Goal: Information Seeking & Learning: Learn about a topic

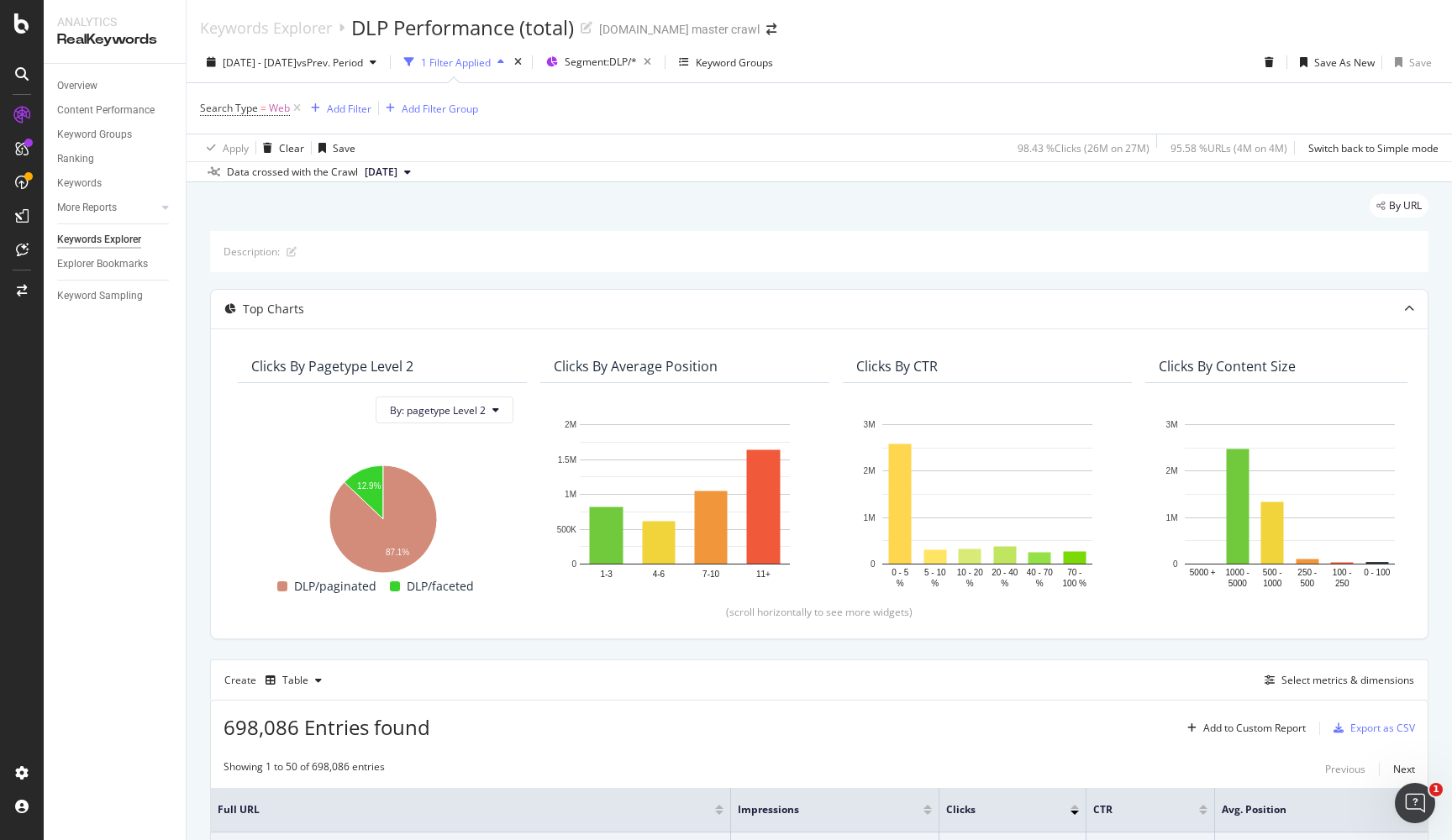
click at [87, 257] on div "Explorer Bookmarks" at bounding box center [103, 264] width 91 height 18
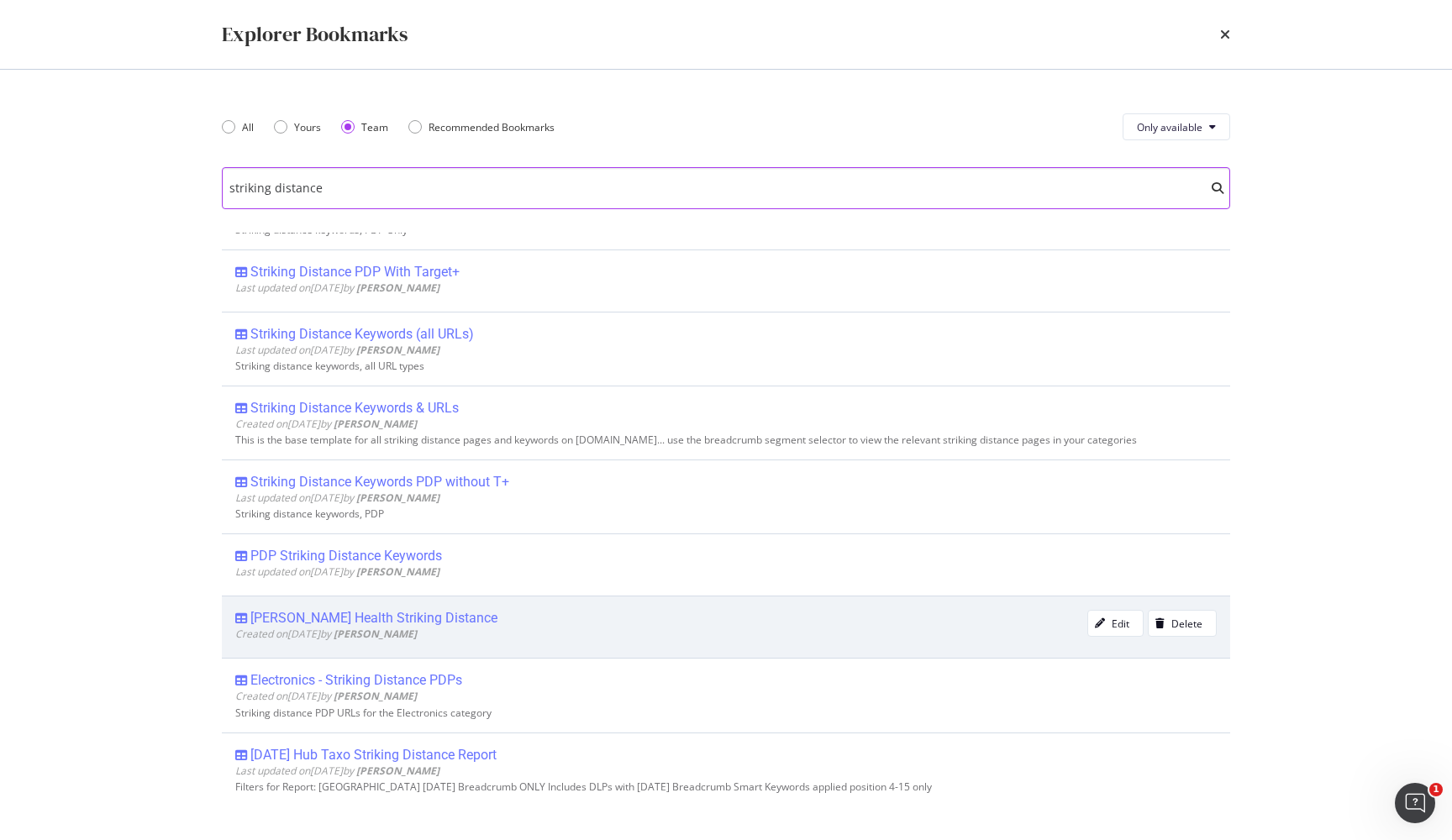
scroll to position [131, 0]
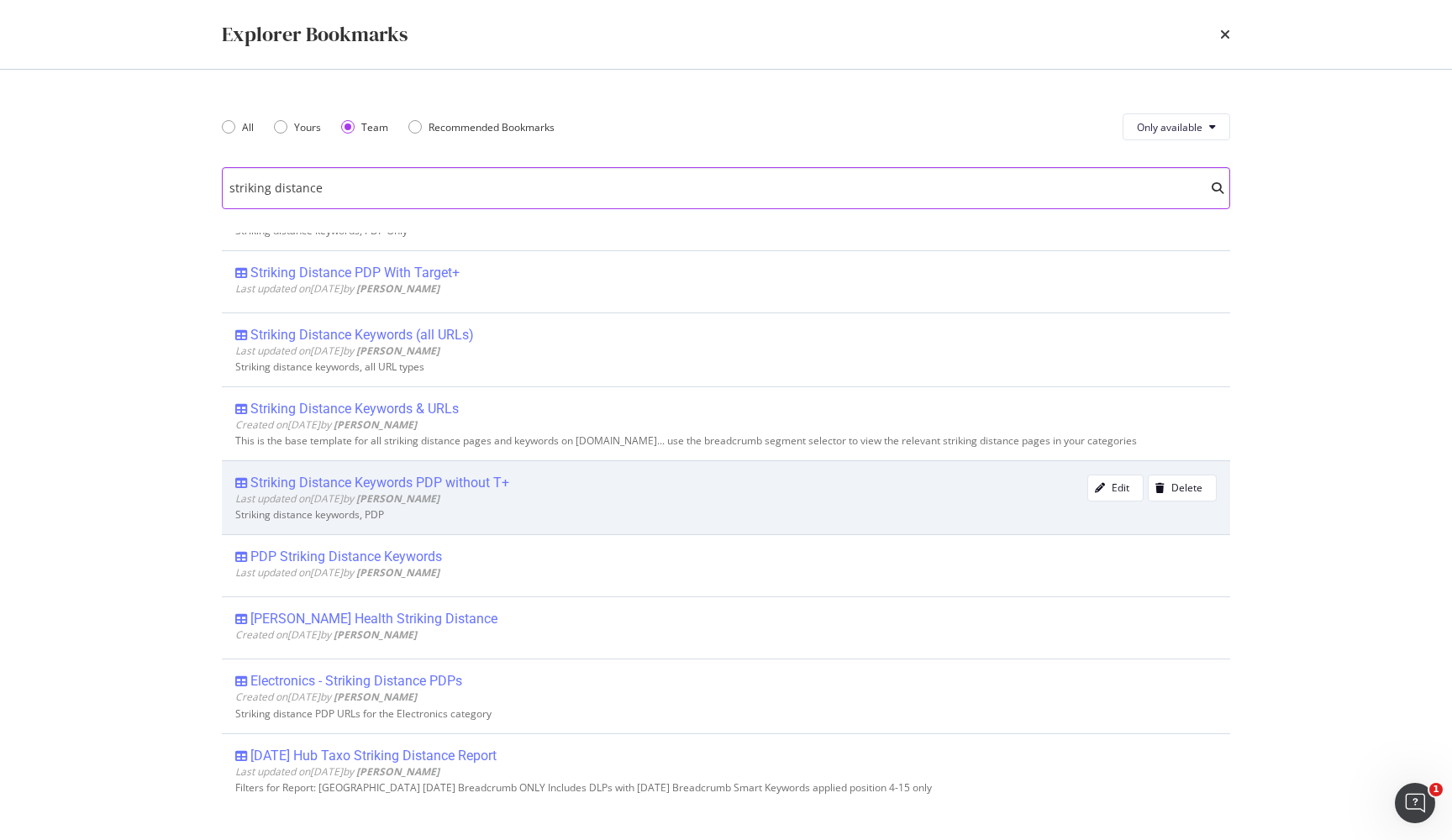
type input "striking distance"
click at [372, 488] on div "Striking Distance Keywords PDP without T+" at bounding box center [380, 482] width 259 height 17
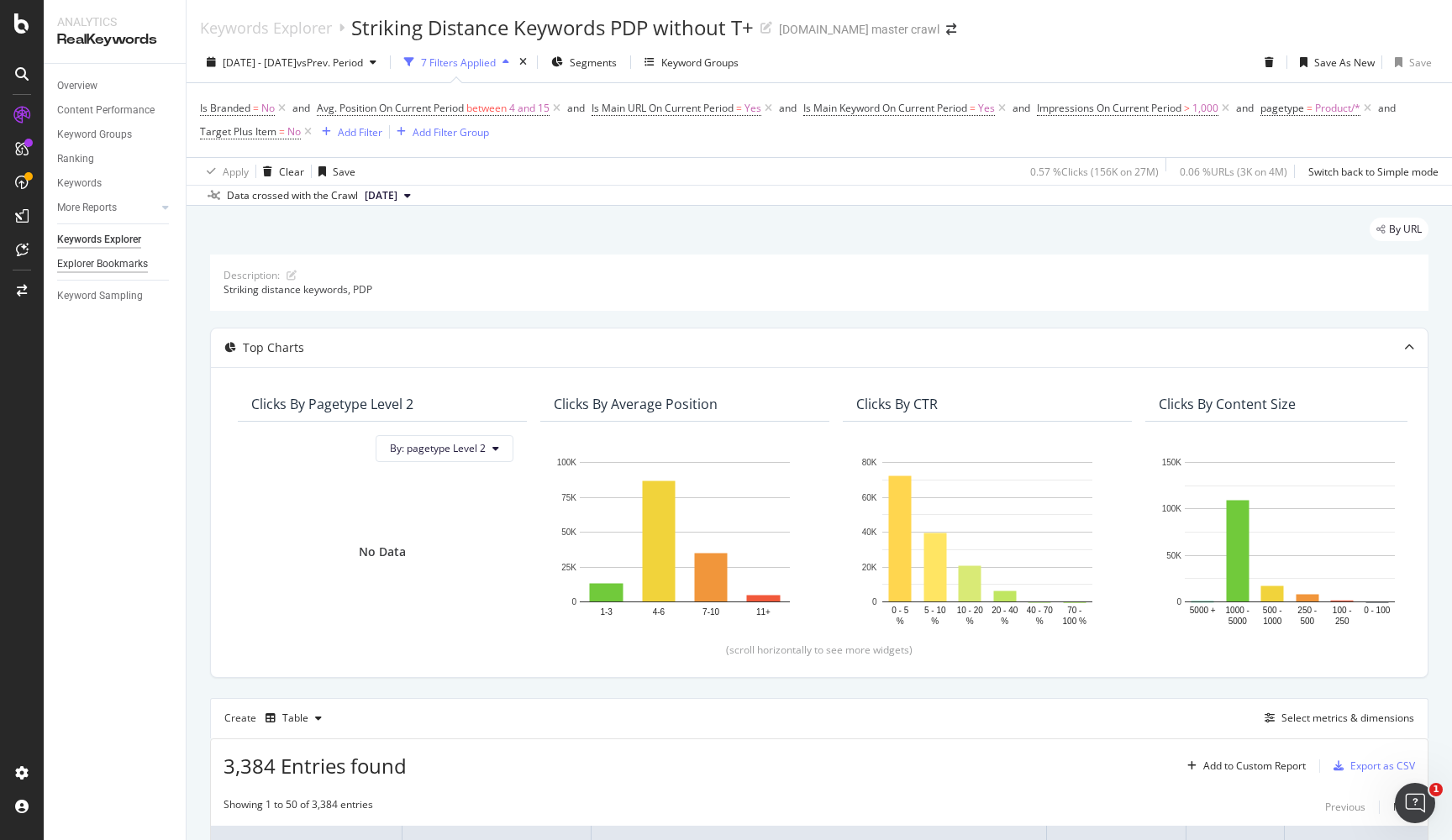
click at [86, 265] on div "Explorer Bookmarks" at bounding box center [103, 264] width 91 height 18
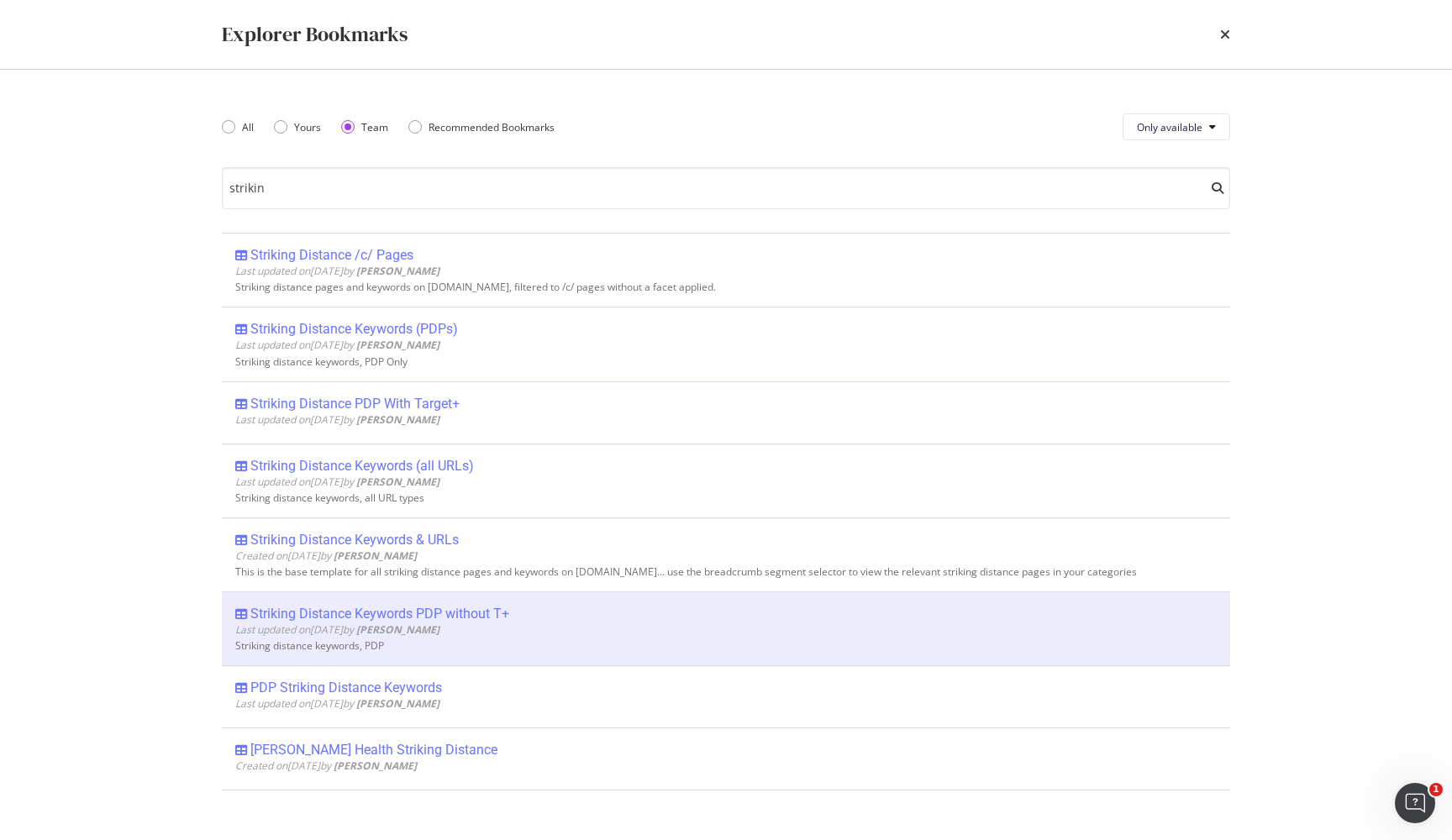
type input "striking"
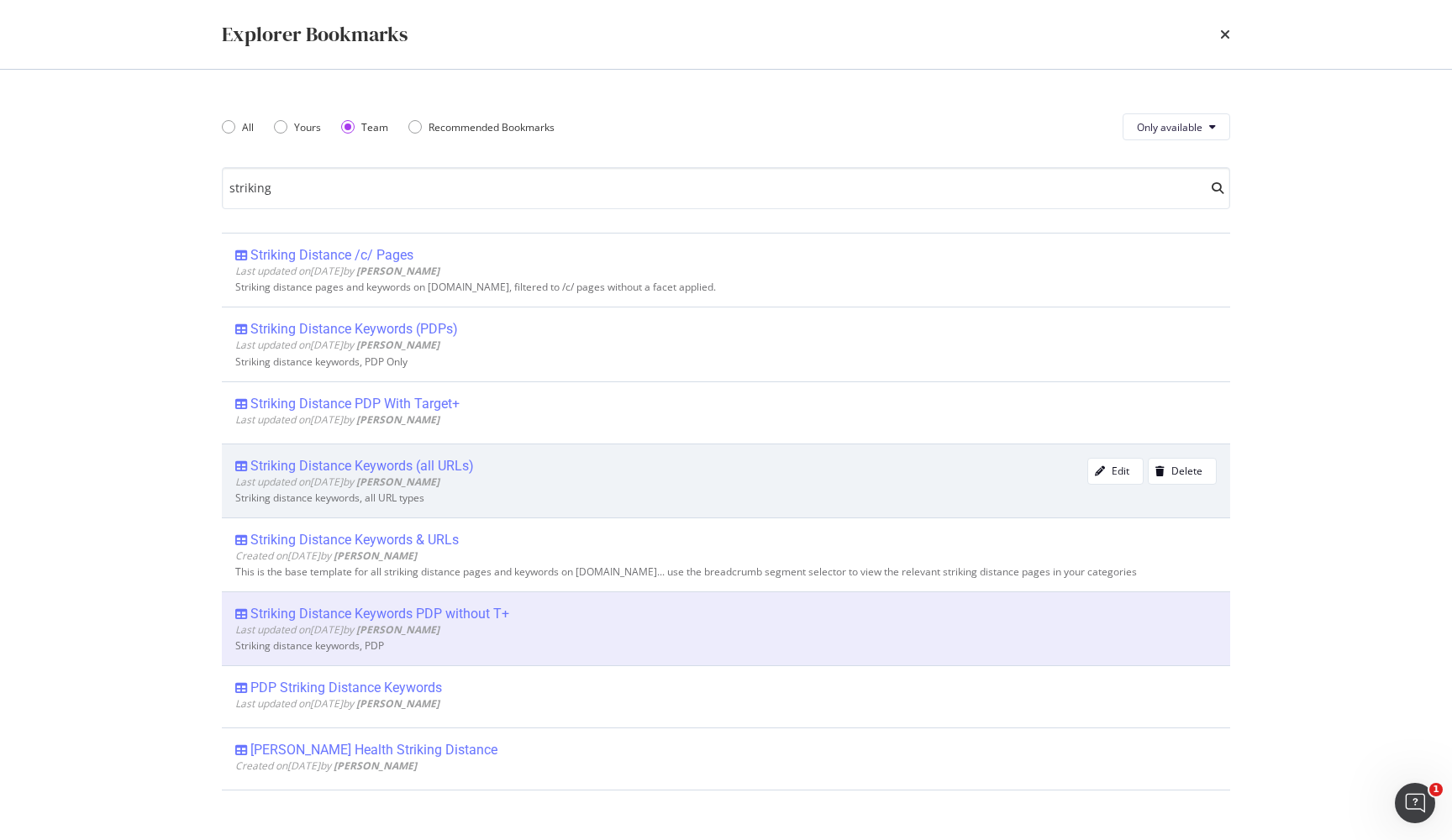
click at [366, 465] on div "Striking Distance Keywords (all URLs)" at bounding box center [362, 466] width 223 height 17
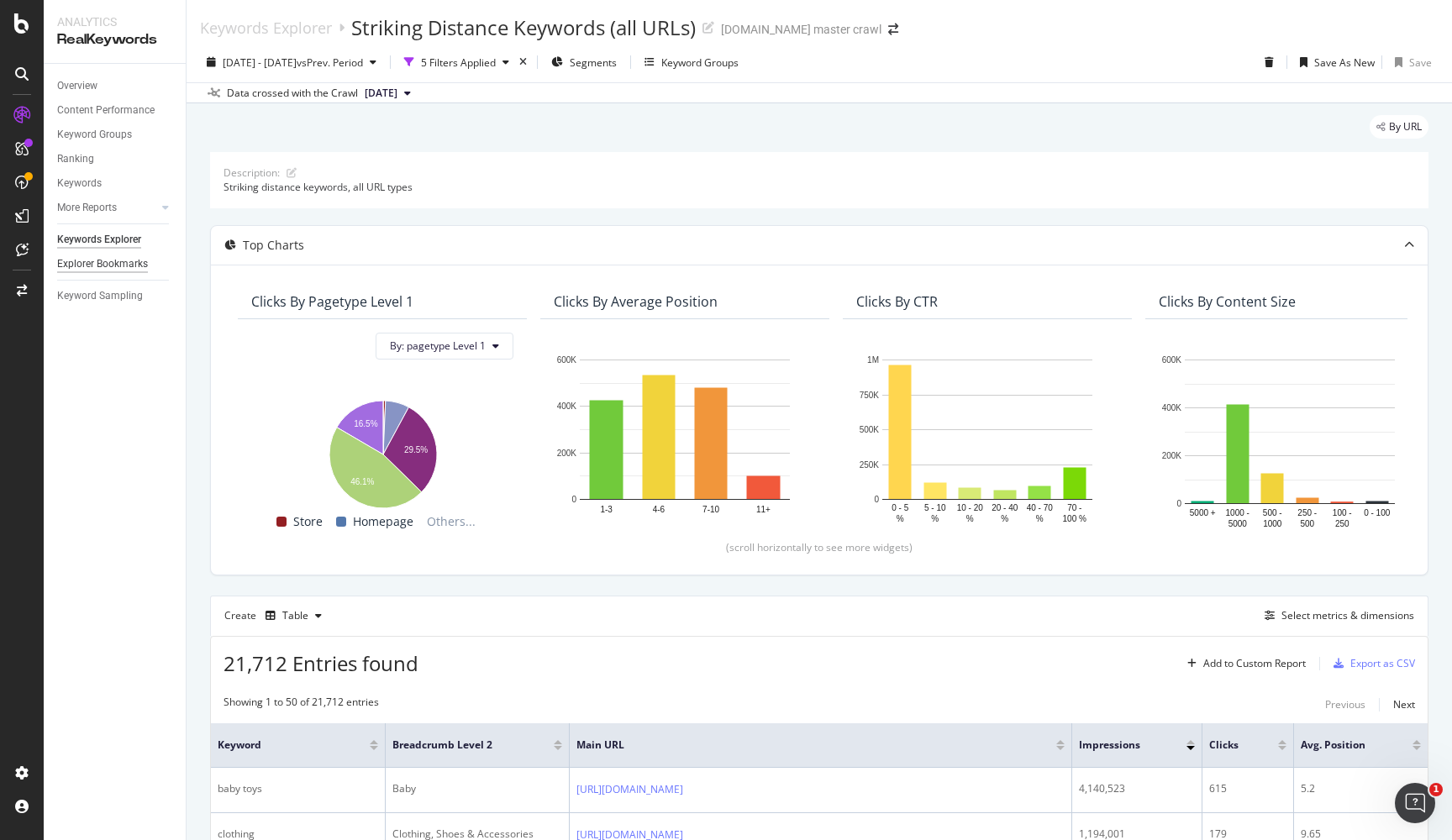
click at [114, 257] on div "Explorer Bookmarks" at bounding box center [103, 264] width 91 height 18
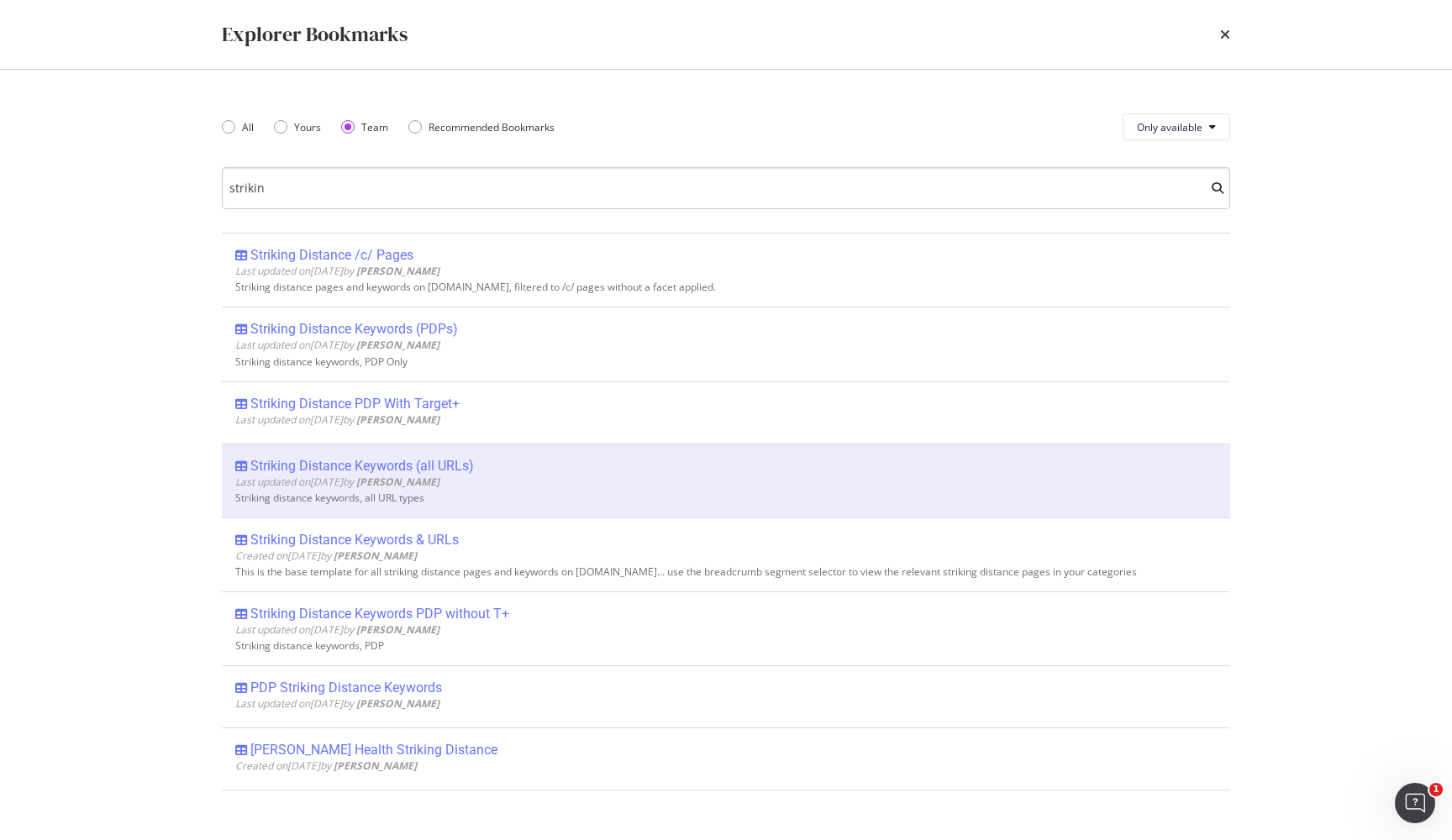
type input "striking"
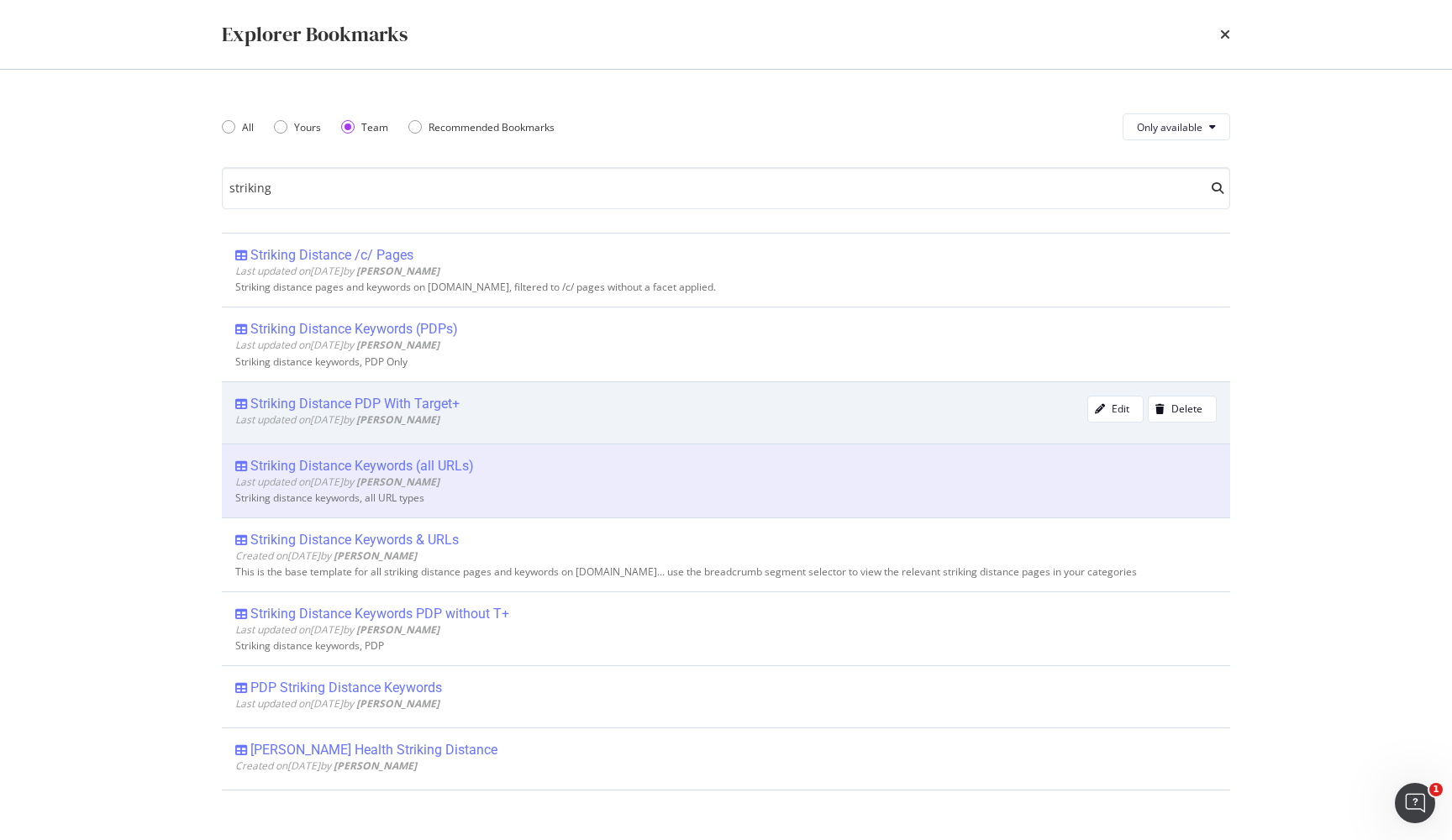
click at [398, 406] on div "Striking Distance PDP With Target+" at bounding box center [355, 403] width 209 height 17
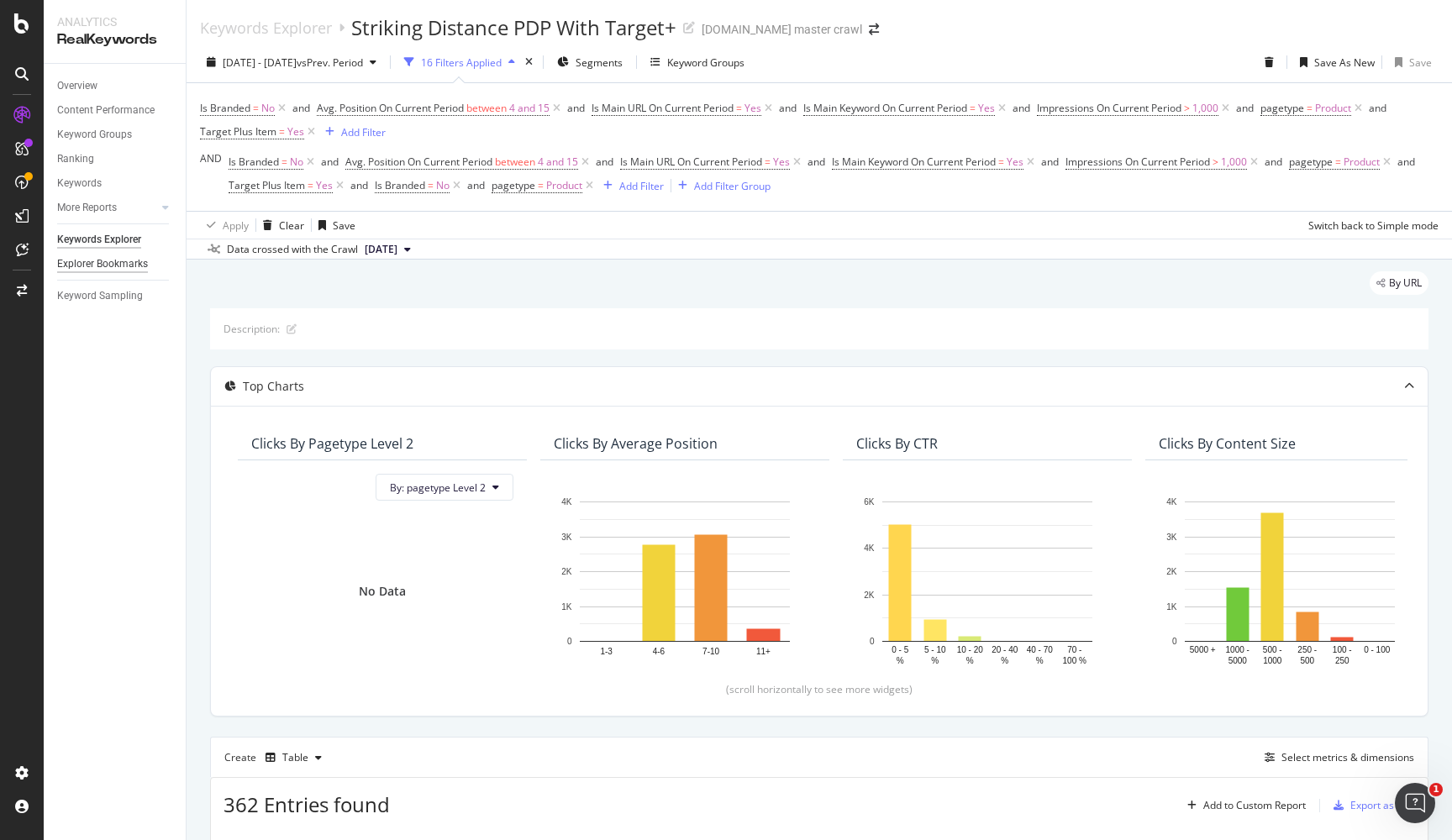
click at [112, 269] on div "Explorer Bookmarks" at bounding box center [103, 264] width 91 height 18
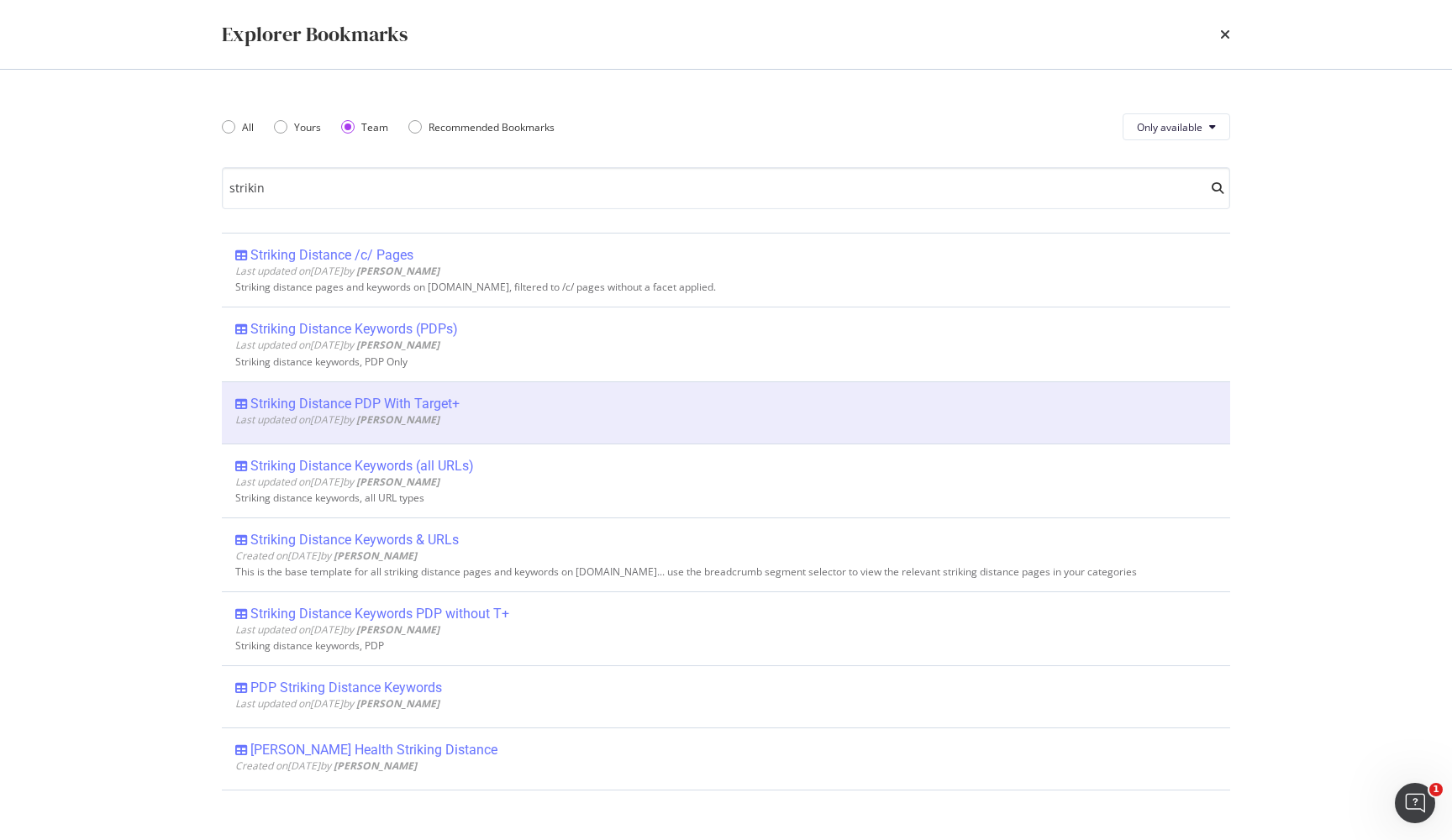
type input "striking"
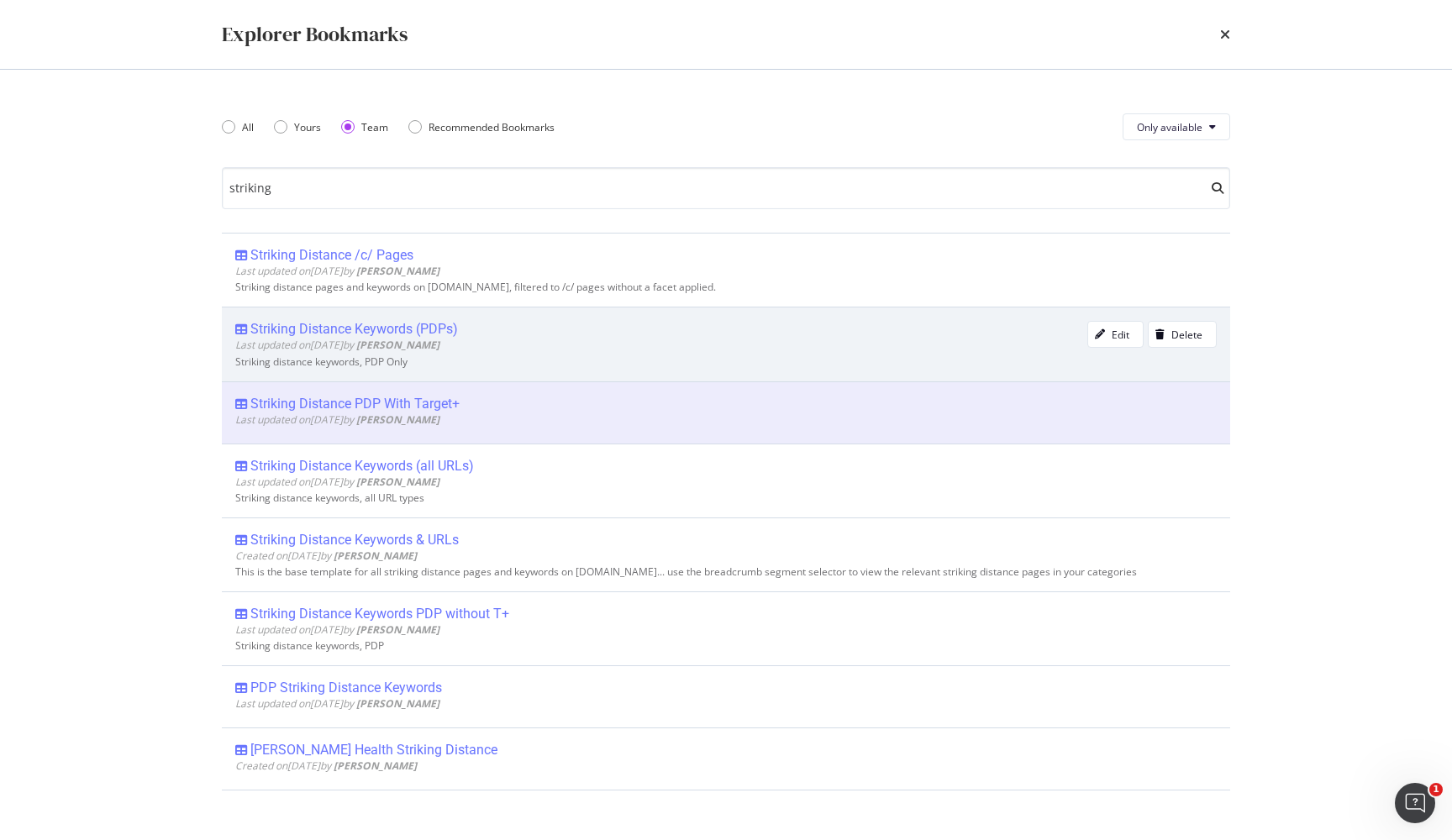
click at [378, 323] on div "Striking Distance Keywords (PDPs)" at bounding box center [354, 329] width 207 height 17
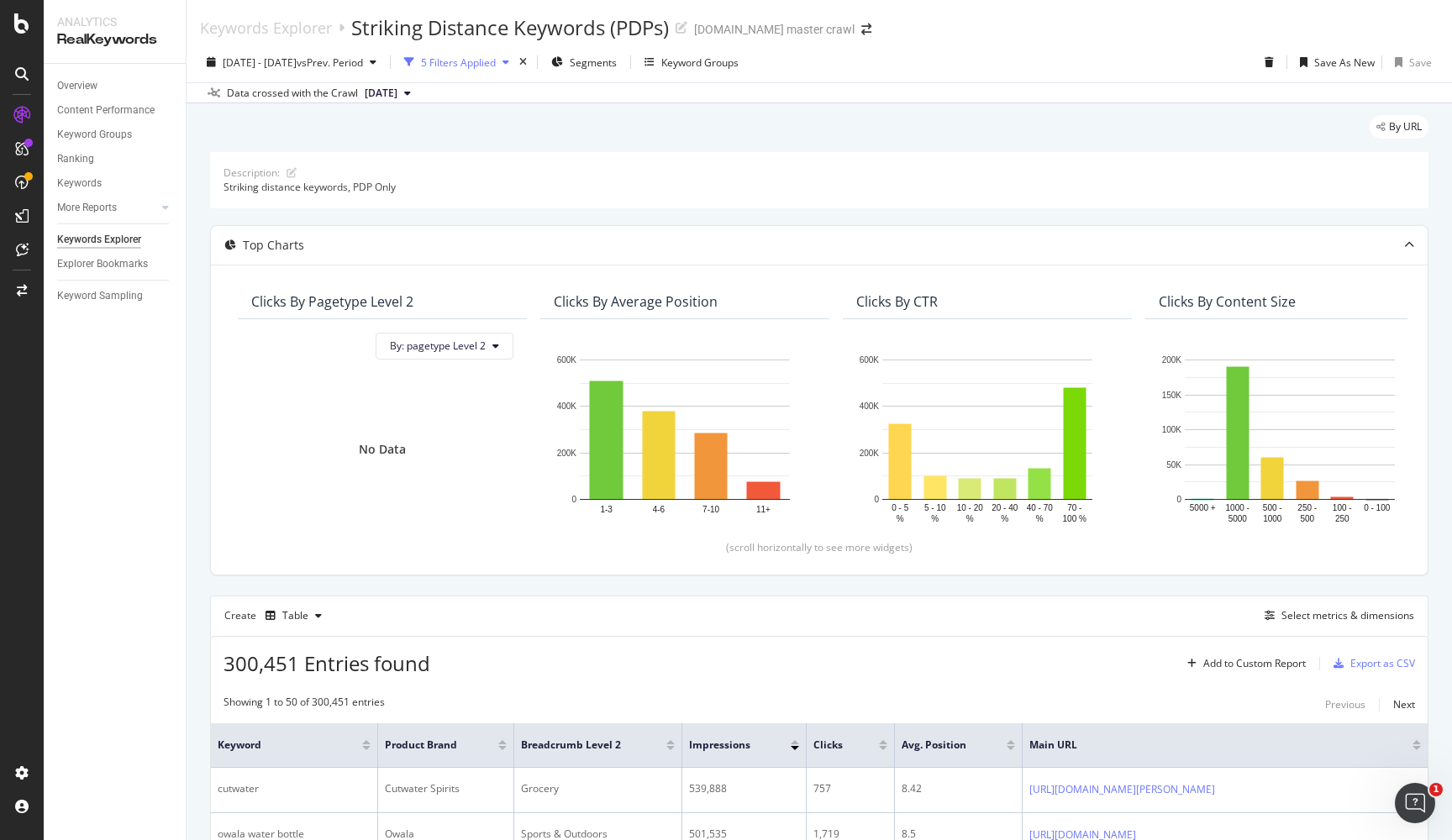
click at [496, 63] on div "5 Filters Applied" at bounding box center [458, 62] width 74 height 14
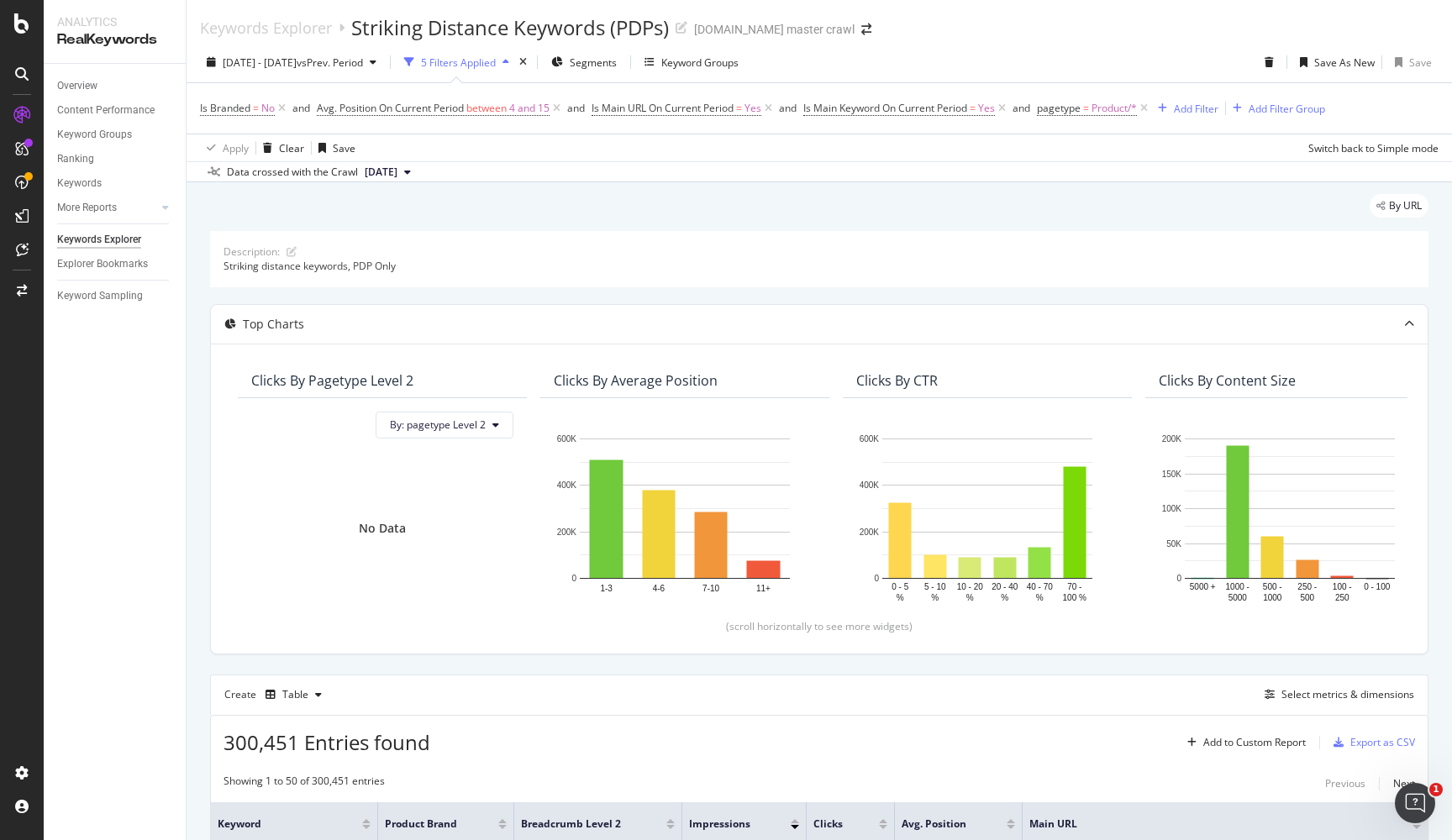
click at [496, 63] on div "5 Filters Applied" at bounding box center [458, 62] width 74 height 14
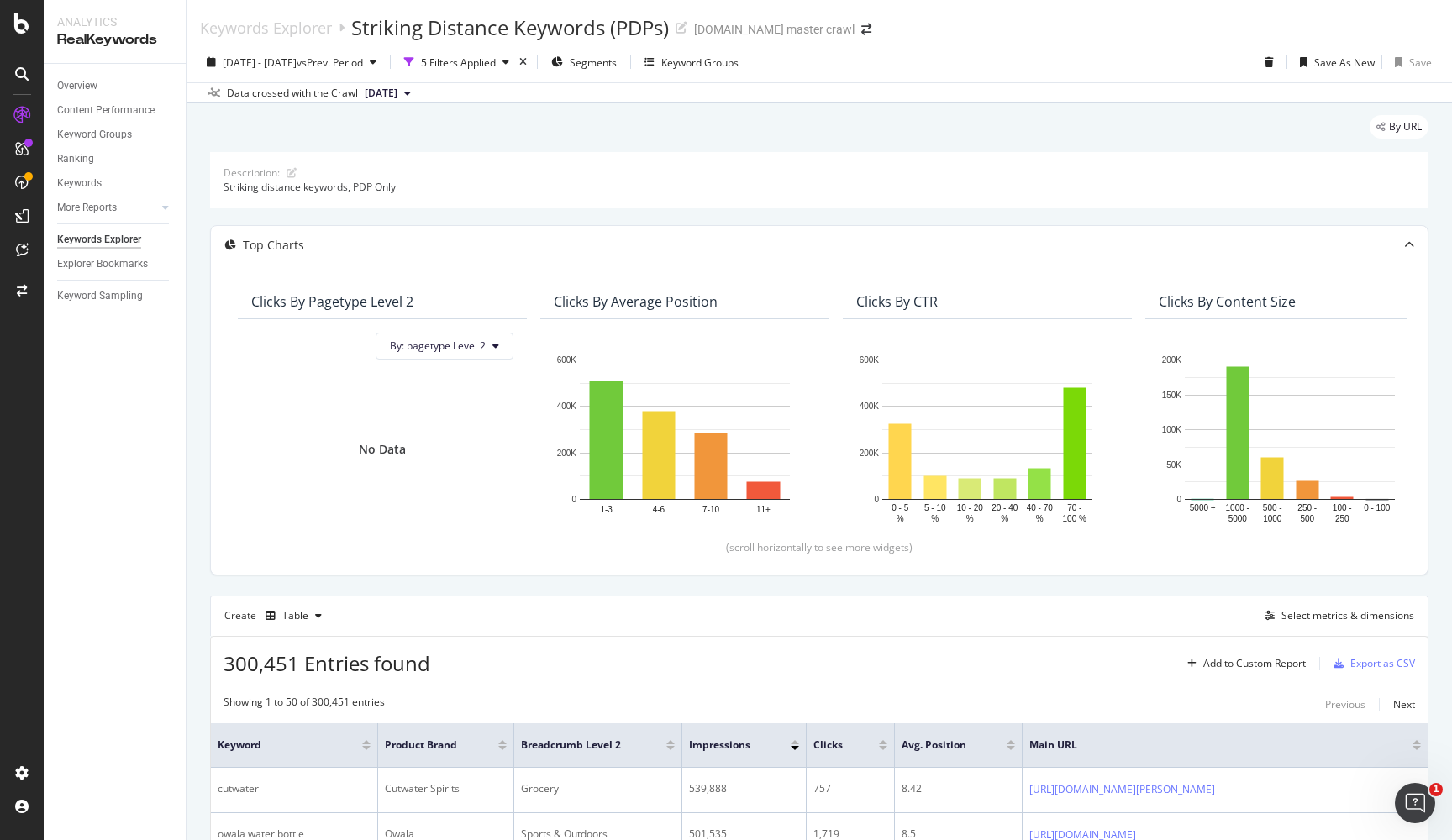
click at [763, 135] on div "By URL" at bounding box center [819, 133] width 1218 height 37
click at [623, 74] on button "Segments" at bounding box center [584, 61] width 79 height 27
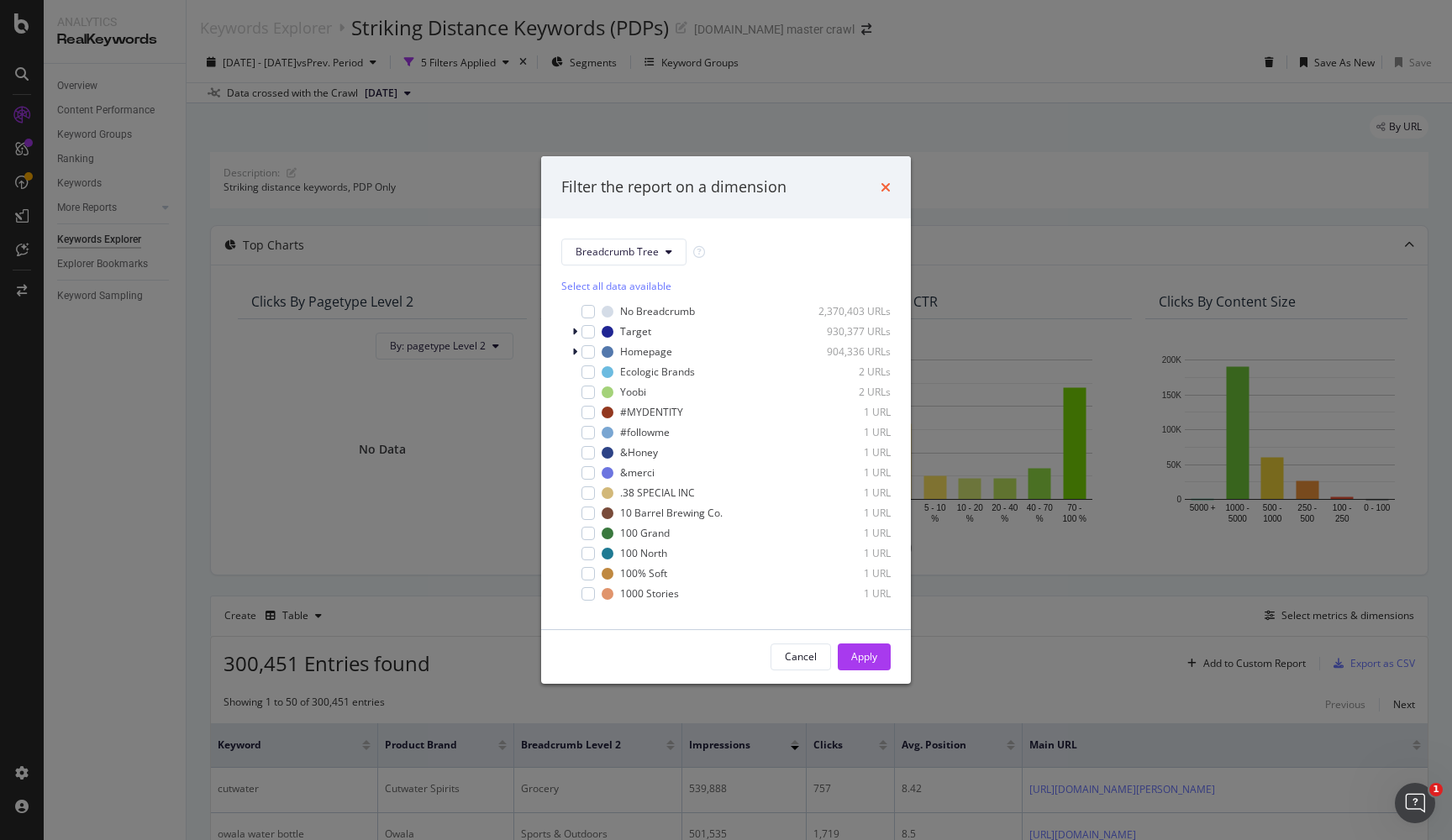
click at [889, 184] on icon "times" at bounding box center [885, 187] width 10 height 14
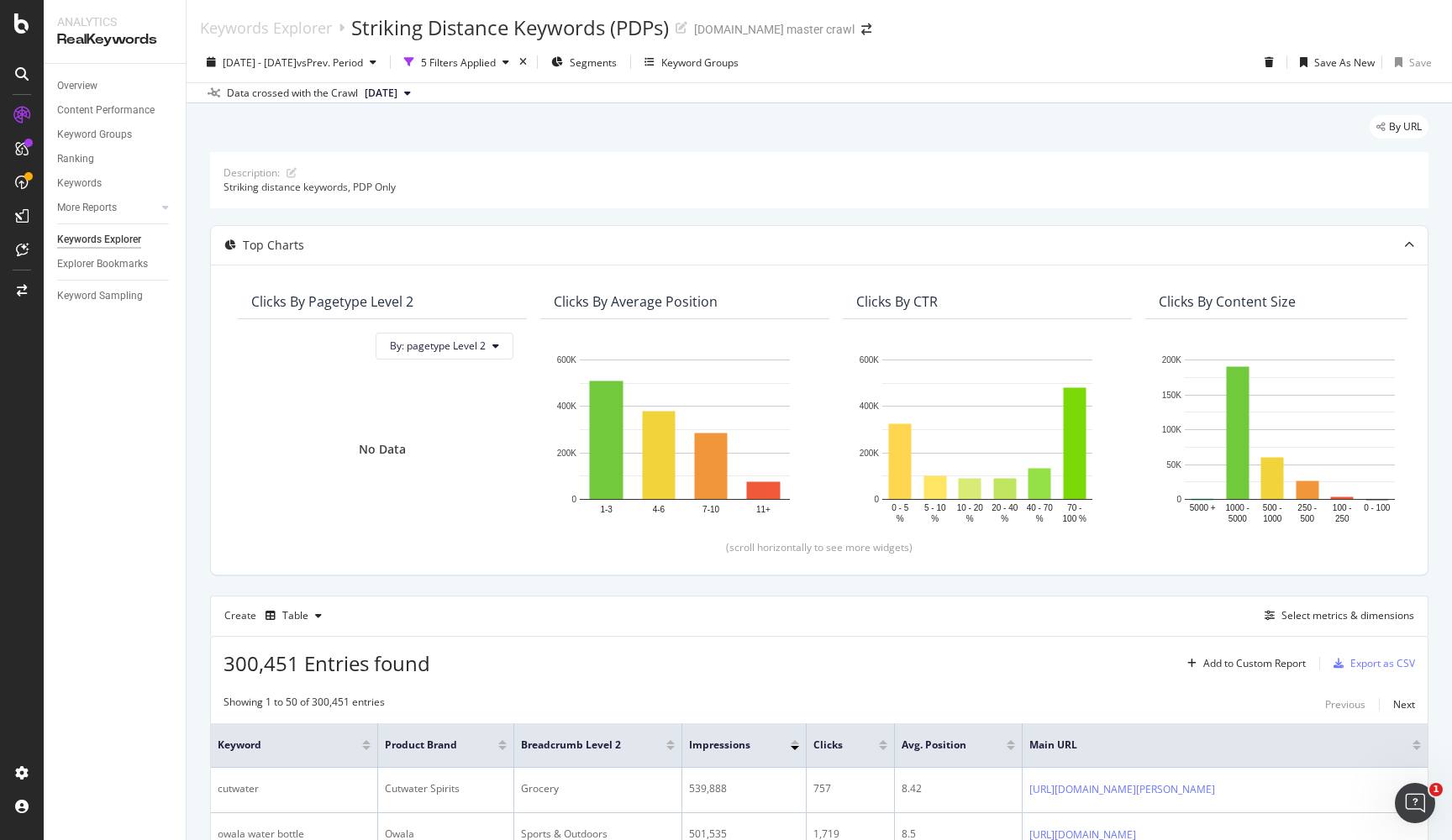
click at [110, 240] on div "Keywords Explorer" at bounding box center [99, 240] width 84 height 18
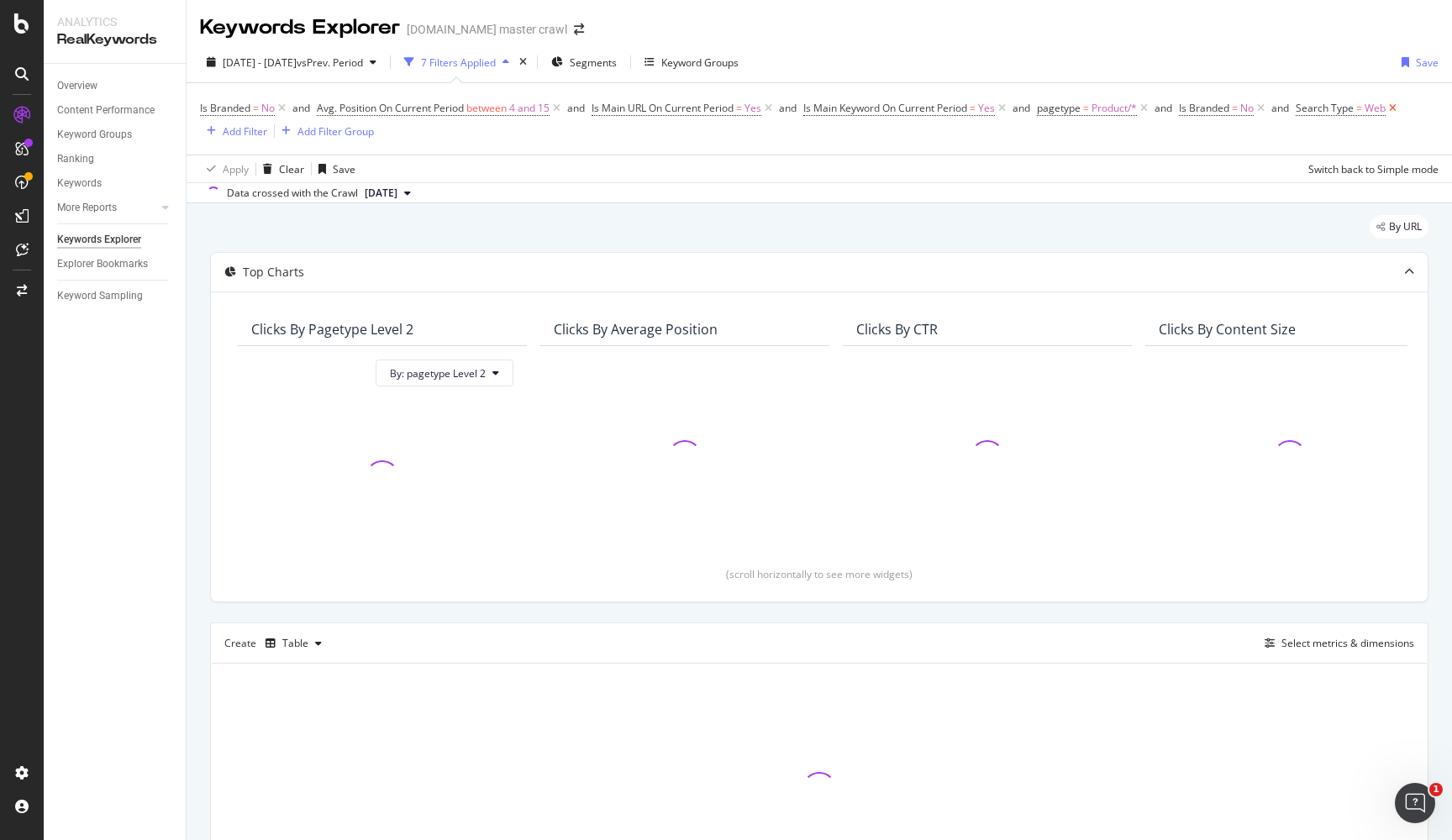
click at [1399, 102] on icon at bounding box center [1393, 108] width 14 height 17
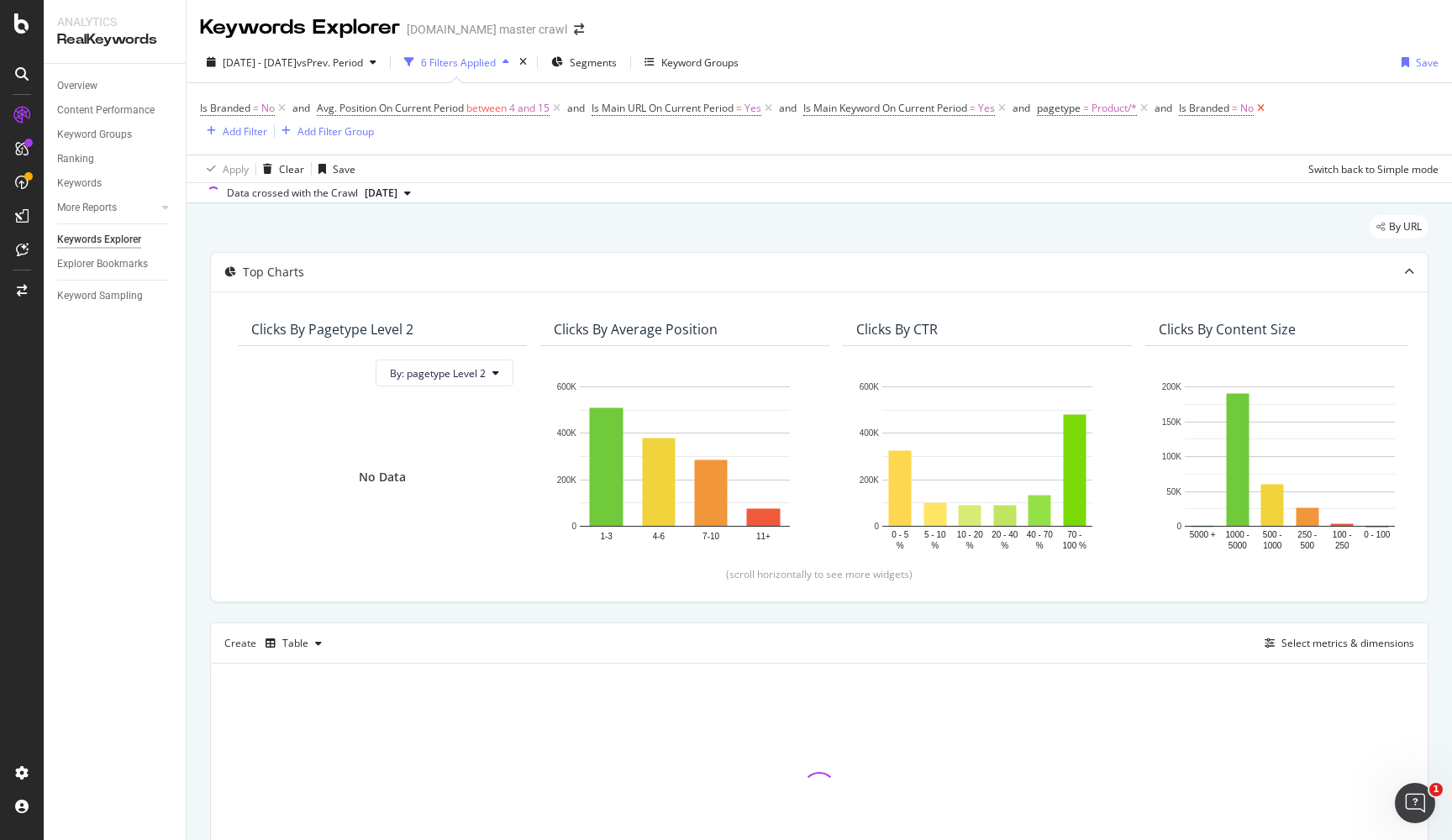
click at [1268, 110] on icon at bounding box center [1261, 108] width 14 height 17
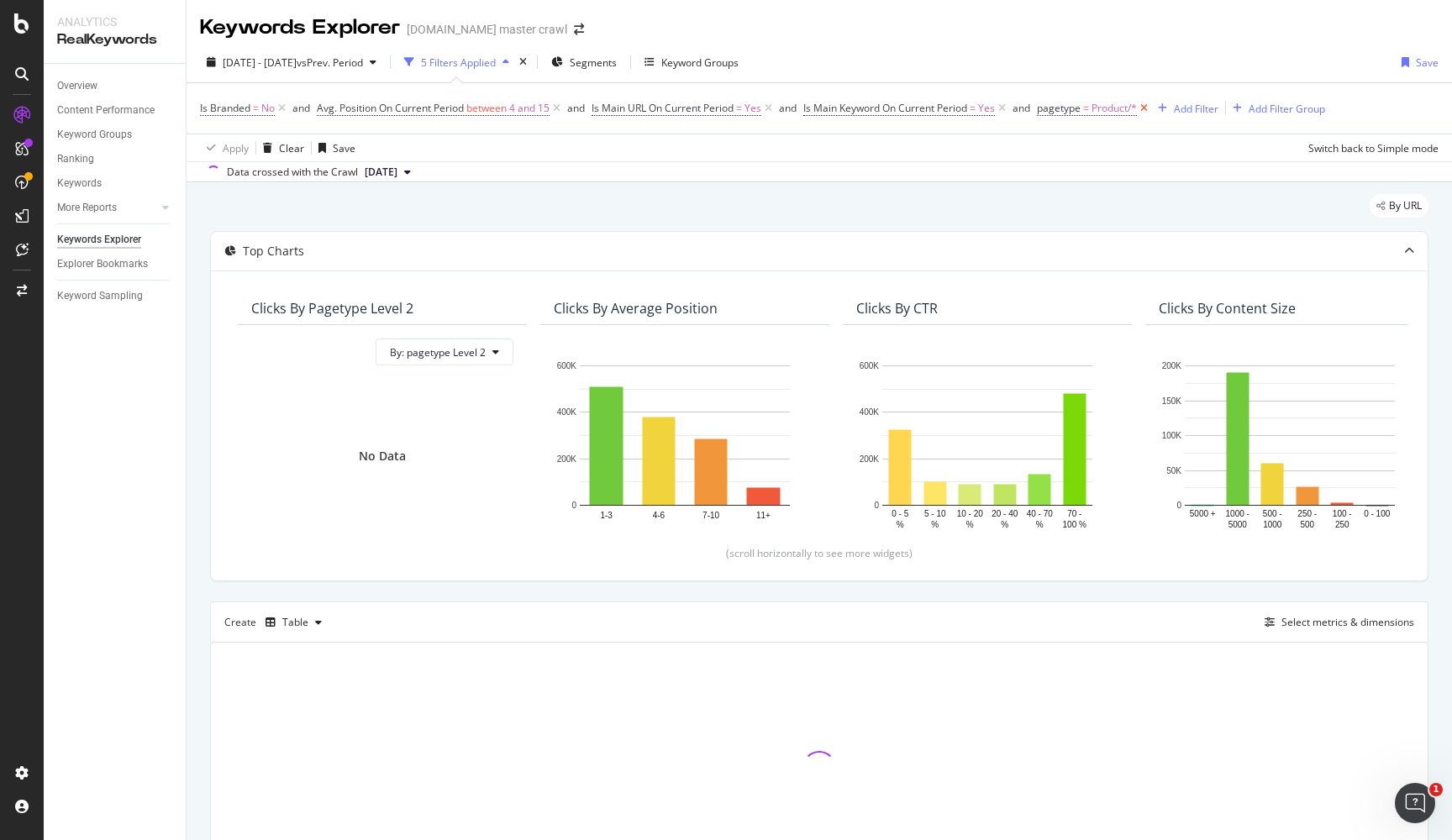
click at [1151, 107] on icon at bounding box center [1144, 108] width 14 height 17
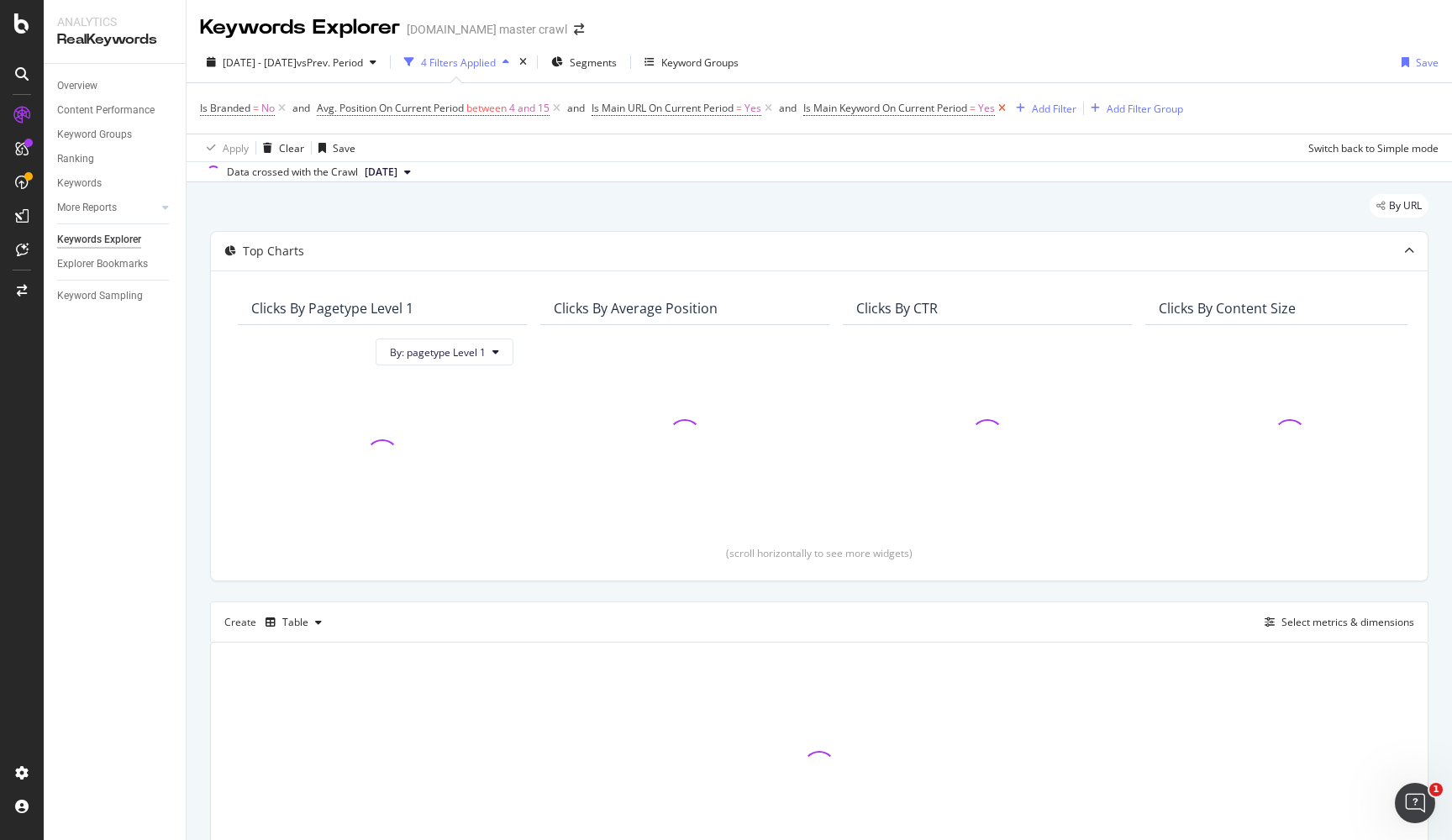
click at [1006, 108] on icon at bounding box center [1002, 108] width 14 height 17
click at [772, 112] on icon at bounding box center [768, 108] width 14 height 17
click at [558, 106] on icon at bounding box center [556, 108] width 14 height 17
click at [281, 110] on icon at bounding box center [281, 108] width 14 height 17
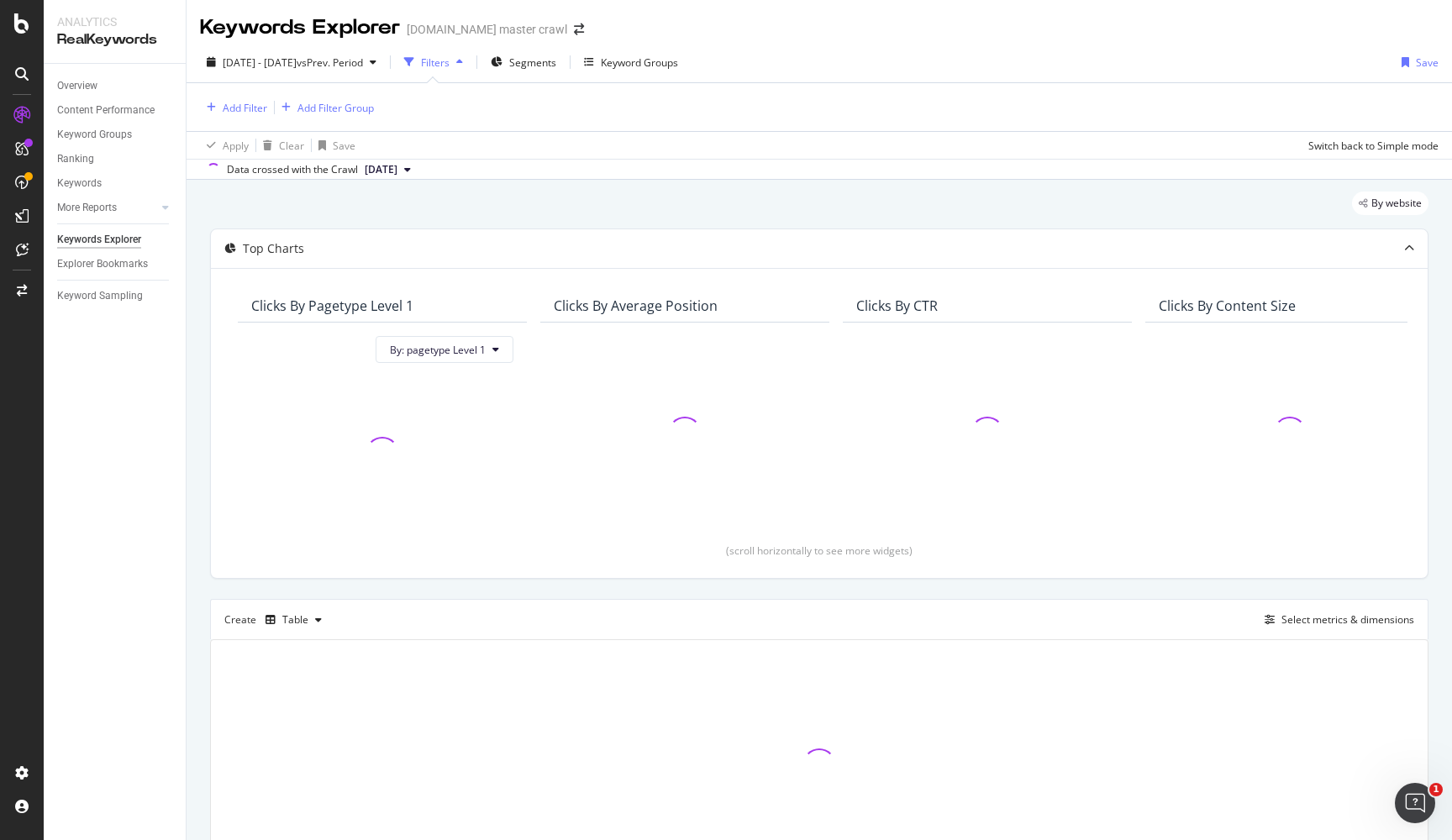
click at [530, 121] on div "Add Filter Add Filter Group" at bounding box center [819, 107] width 1238 height 48
click at [248, 106] on div "Add Filter" at bounding box center [245, 108] width 45 height 14
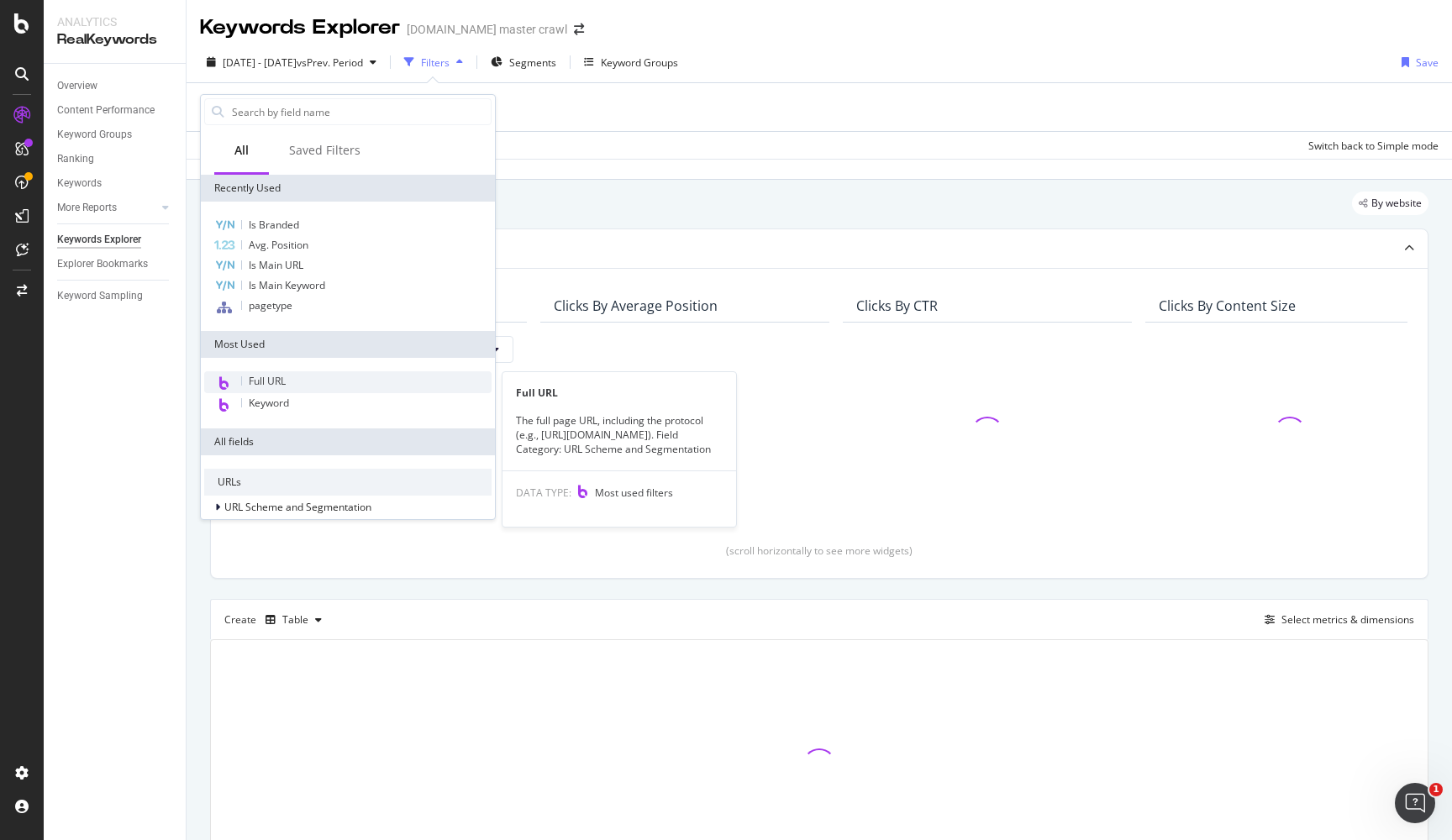
click at [283, 371] on div "Full URL" at bounding box center [348, 382] width 287 height 22
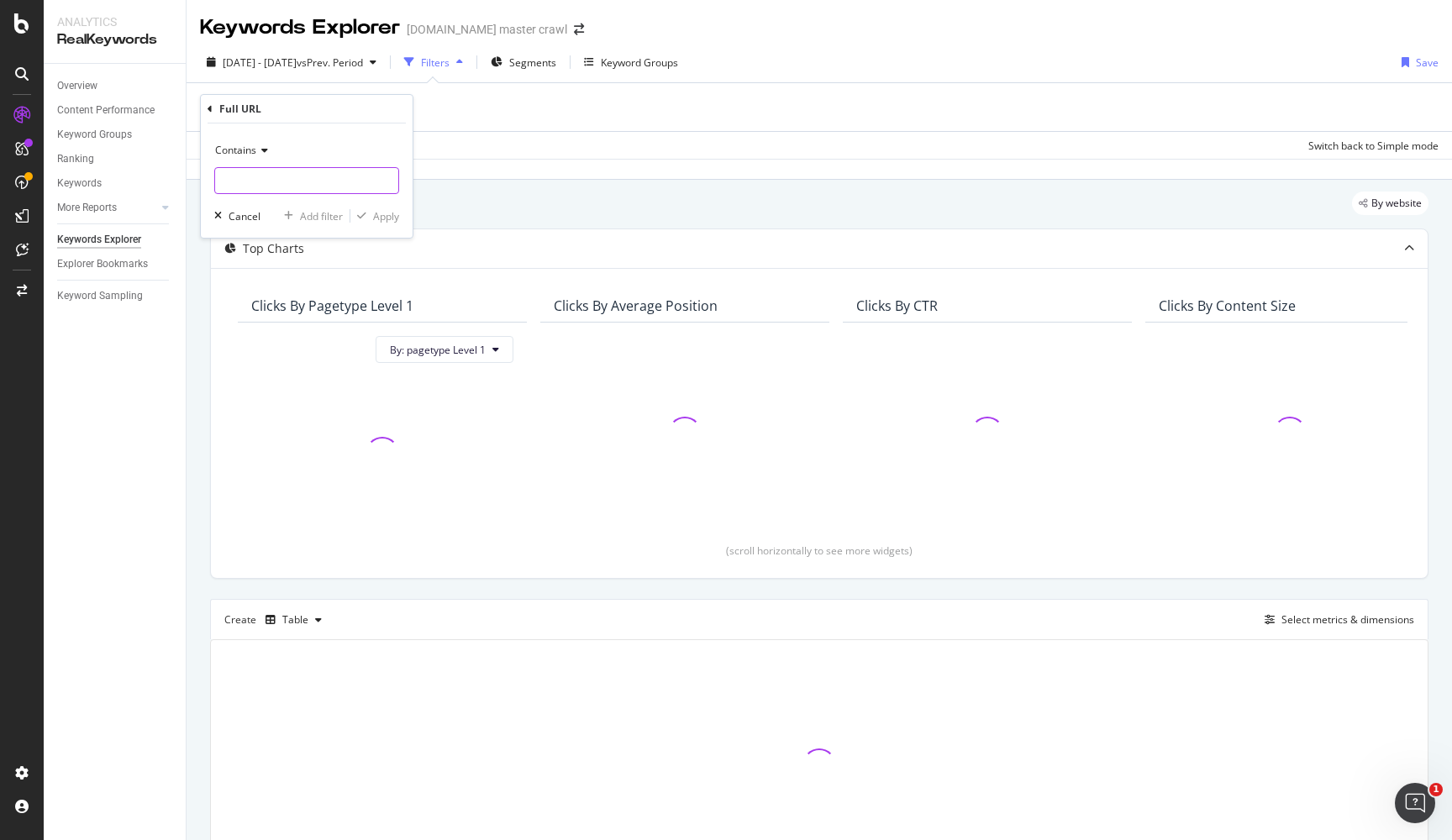
click at [303, 183] on input "text" at bounding box center [306, 180] width 183 height 27
paste input "https://www.target.com/c/halloween-toys-games/-/N-nu97z"
type input "https://www.target.com/c/halloween-toys-games/-/N-nu97z"
click at [350, 179] on input "https://www.target.com/c/halloween-toys-games/-/N-nu97z" at bounding box center [294, 180] width 159 height 27
click at [330, 179] on input "https://www.target.com/c/halloween-toys-games/-/N-nu97z" at bounding box center [294, 180] width 159 height 27
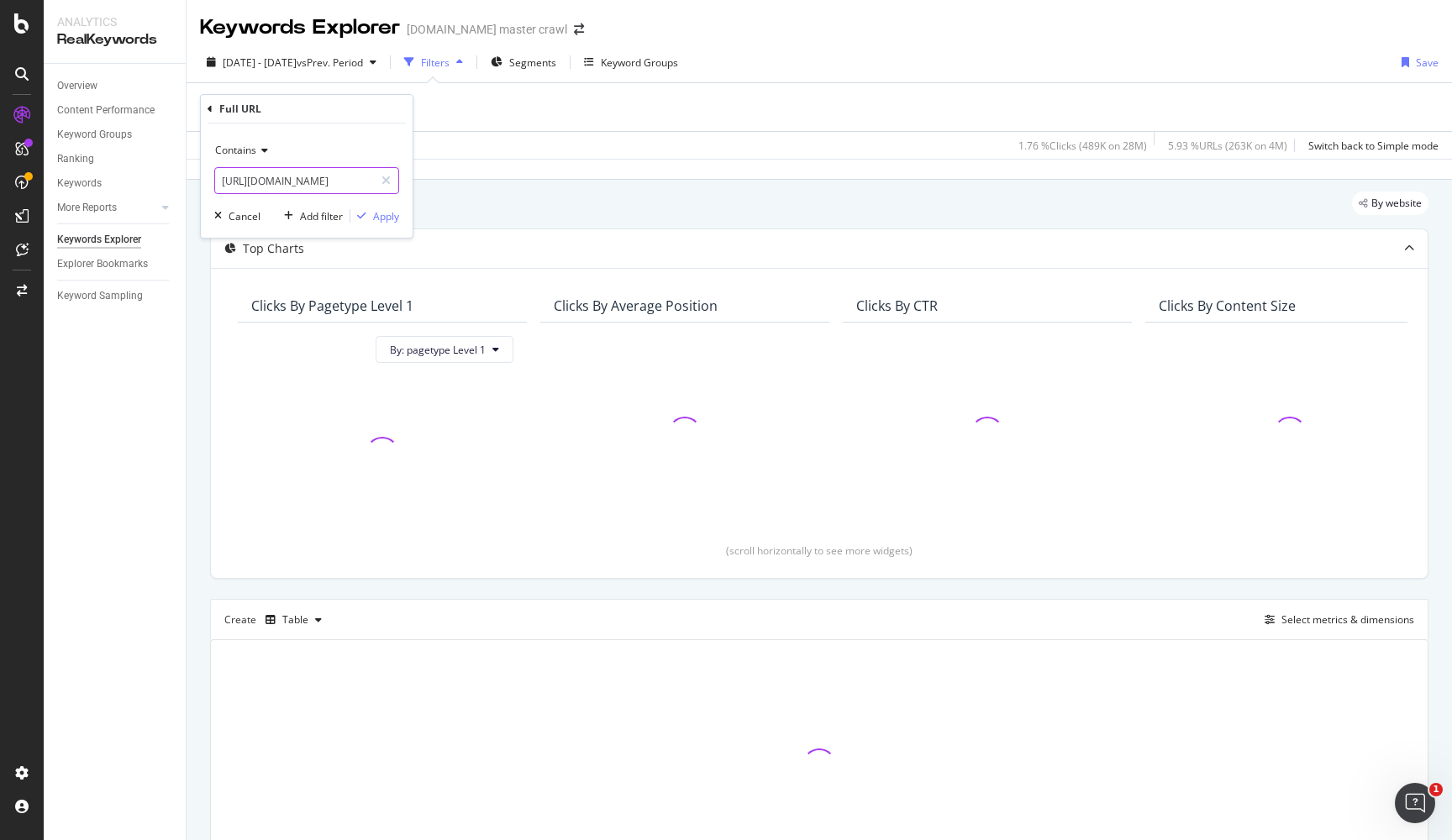
click at [372, 187] on input "https://www.target.com/c/halloween-toys-games/-/N-nu97z" at bounding box center [294, 180] width 159 height 27
click at [357, 184] on input "https://www.target.com/c/halloween-toys-games/-/N-nu97z" at bounding box center [294, 180] width 159 height 27
click at [336, 178] on input "lloween-toys-games/-/N-nu97z" at bounding box center [294, 180] width 159 height 27
type input "nu97z"
click at [389, 220] on div "Apply" at bounding box center [386, 216] width 26 height 14
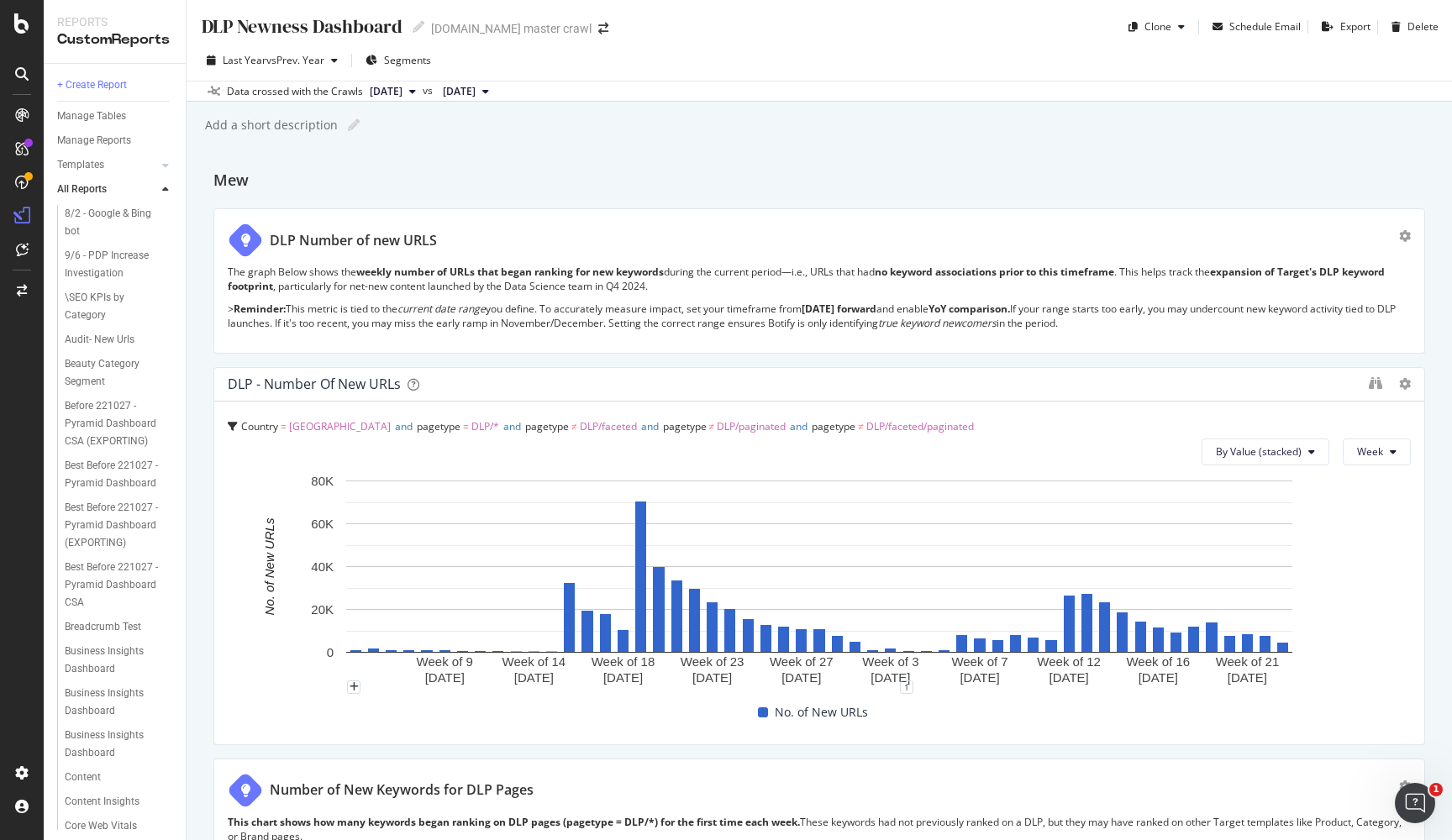
scroll to position [571, 0]
